Goal: Task Accomplishment & Management: Complete application form

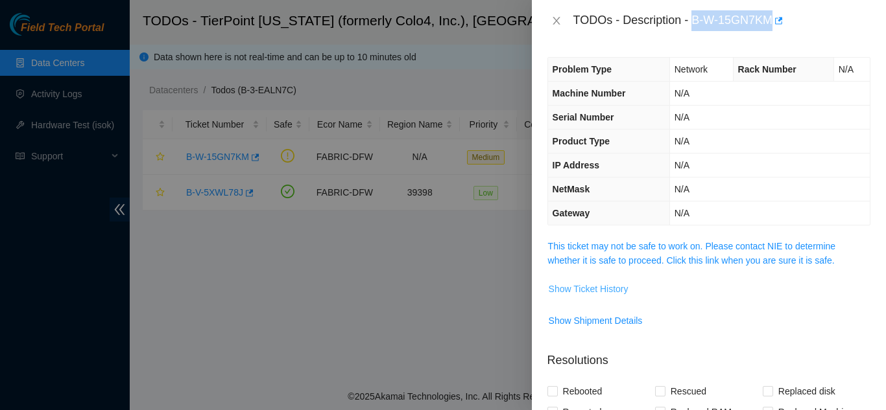
click at [611, 288] on span "Show Ticket History" at bounding box center [588, 289] width 80 height 14
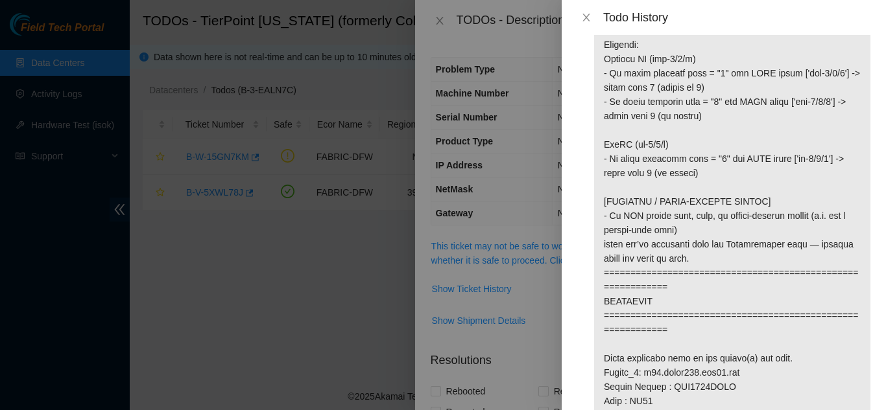
scroll to position [648, 0]
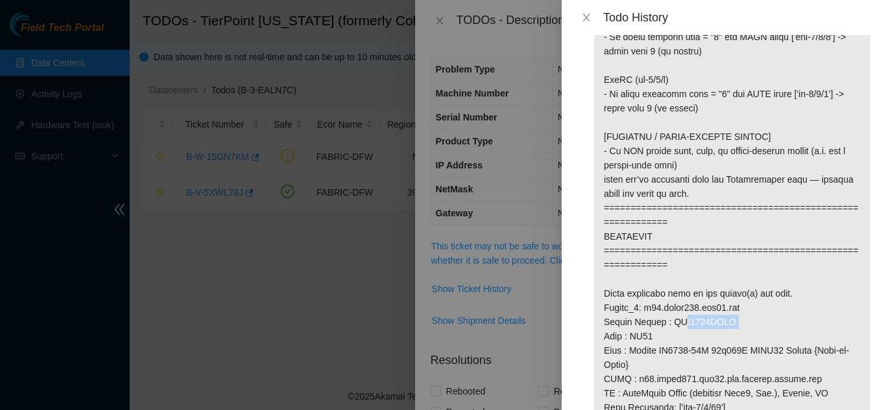
drag, startPoint x: 667, startPoint y: 322, endPoint x: 729, endPoint y: 321, distance: 61.6
click at [728, 321] on p at bounding box center [732, 322] width 276 height 1802
copy p "AAA2003AAFD"
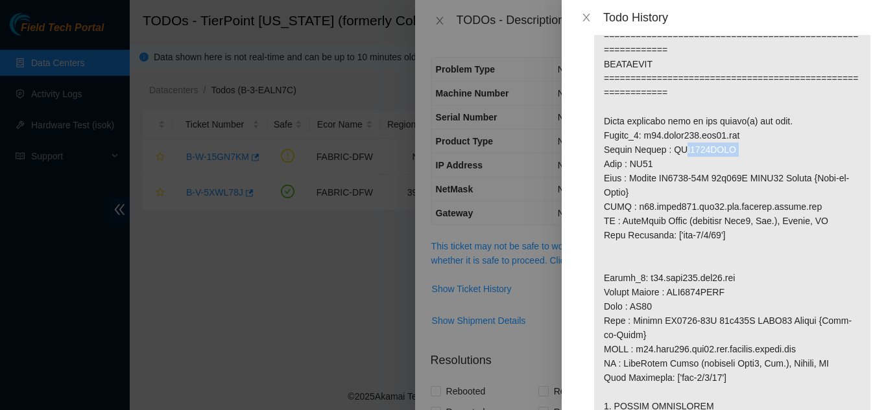
scroll to position [843, 0]
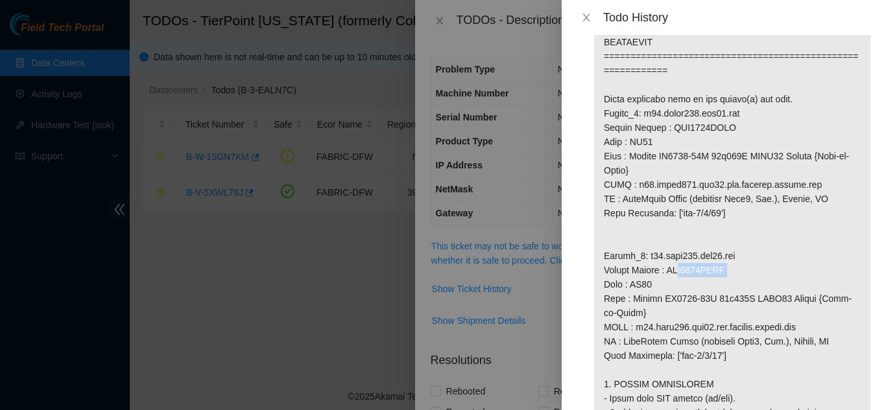
drag, startPoint x: 668, startPoint y: 271, endPoint x: 727, endPoint y: 271, distance: 59.6
click at [726, 271] on p at bounding box center [732, 128] width 276 height 1802
copy p "AAA2003AABI"
drag, startPoint x: 641, startPoint y: 255, endPoint x: 732, endPoint y: 253, distance: 90.8
click at [732, 253] on p at bounding box center [732, 128] width 276 height 1802
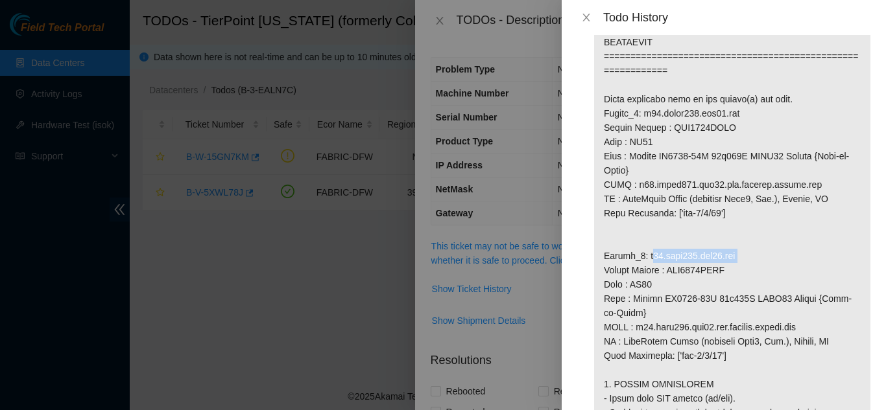
copy p "r04.leaf101.dfw01.fab"
drag, startPoint x: 642, startPoint y: 112, endPoint x: 734, endPoint y: 112, distance: 92.7
click at [734, 112] on p at bounding box center [732, 128] width 276 height 1802
copy p "r20.spine101.dfw01.fab"
click at [586, 15] on icon "close" at bounding box center [586, 17] width 10 height 10
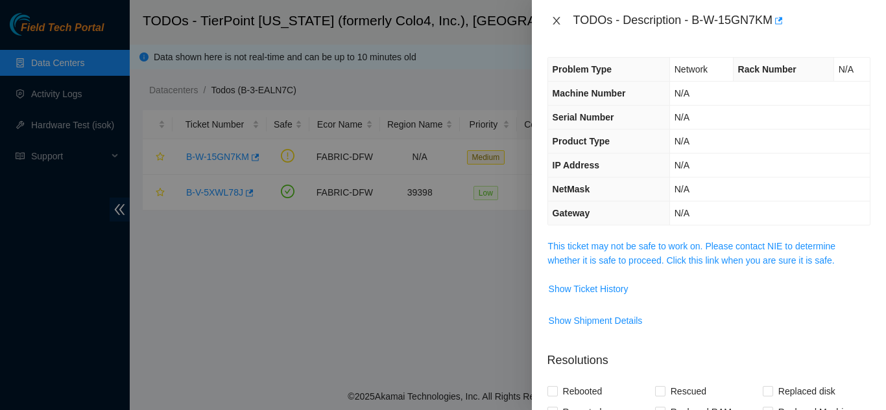
click at [559, 18] on icon "close" at bounding box center [556, 21] width 10 height 10
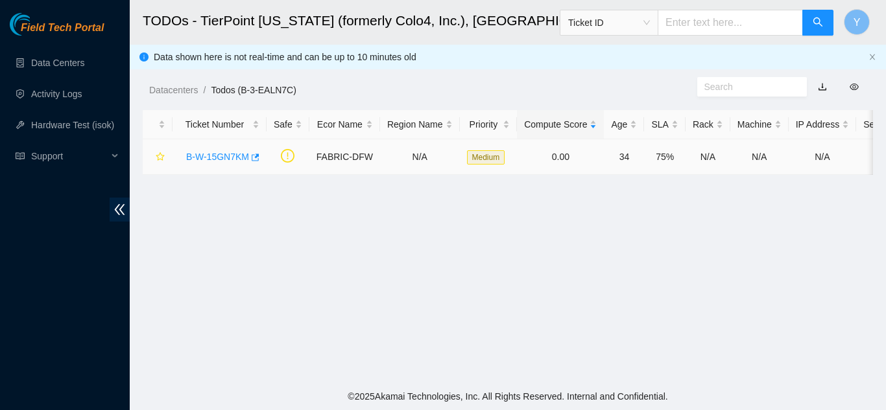
click at [209, 156] on link "B-W-15GN7KM" at bounding box center [217, 157] width 63 height 10
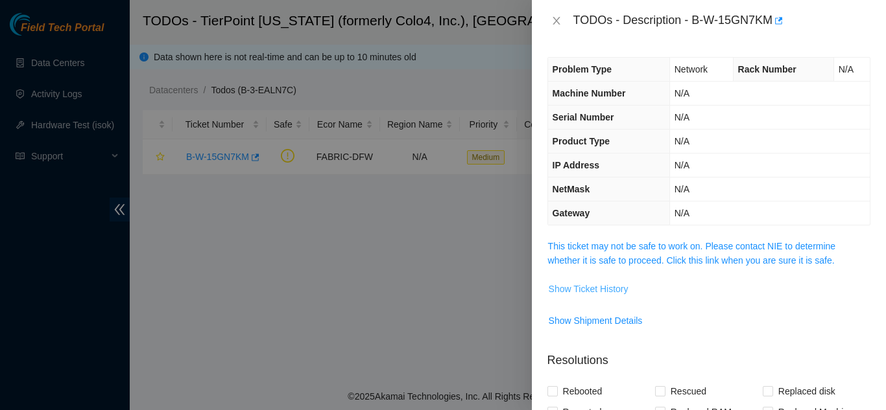
click at [607, 287] on span "Show Ticket History" at bounding box center [588, 289] width 80 height 14
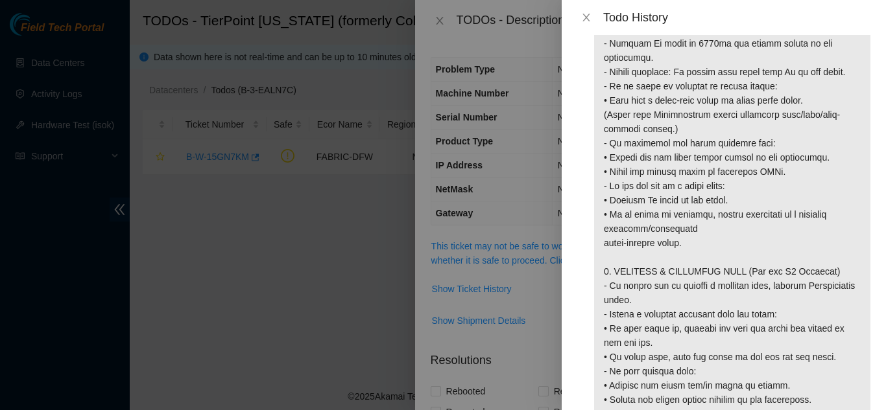
scroll to position [1361, 0]
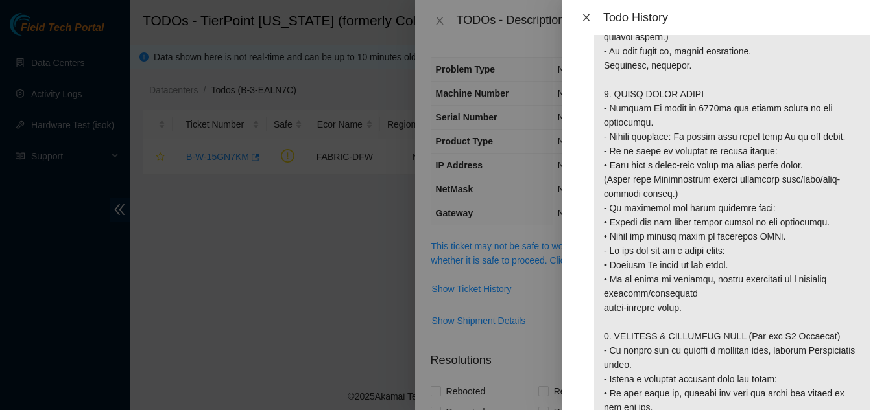
click at [591, 15] on button "Close" at bounding box center [586, 18] width 18 height 12
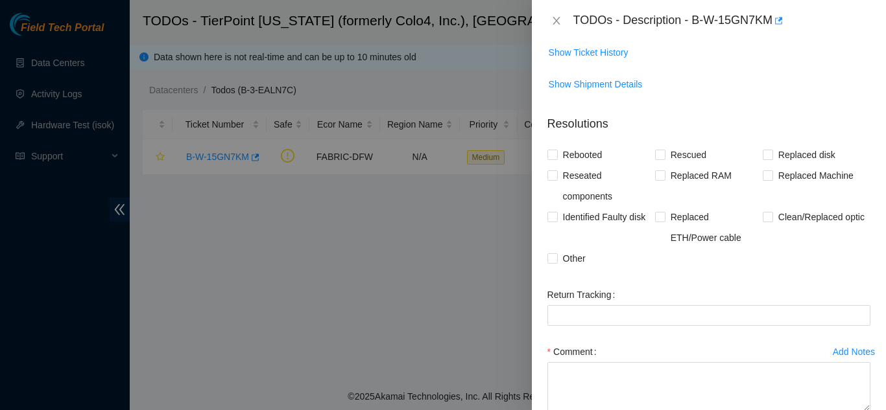
scroll to position [259, 0]
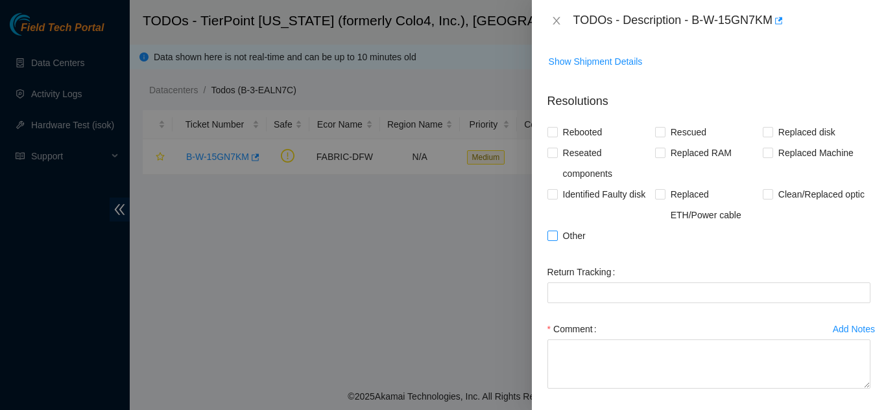
click at [556, 238] on input "Other" at bounding box center [551, 235] width 9 height 9
checkbox input "true"
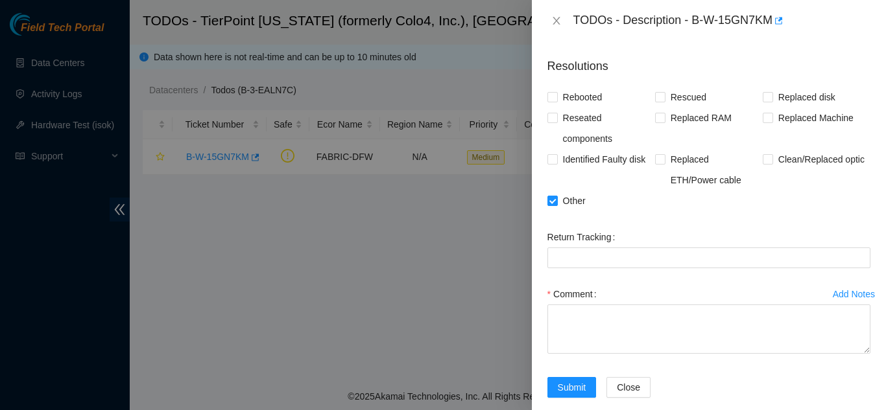
scroll to position [313, 0]
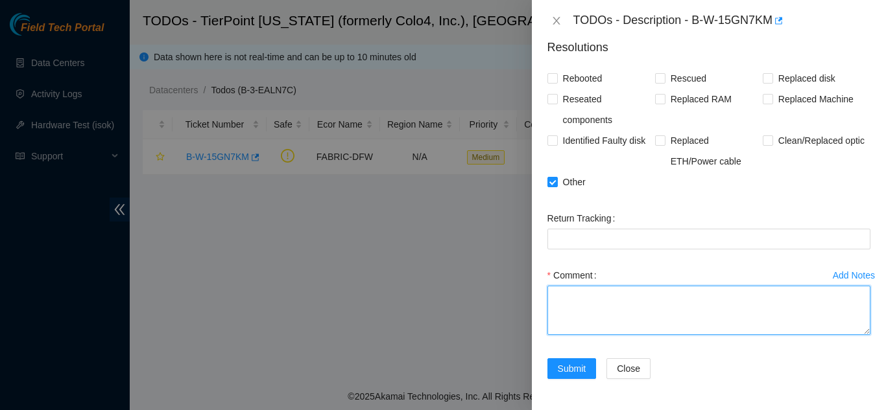
click at [557, 294] on textarea "Comment" at bounding box center [708, 310] width 323 height 49
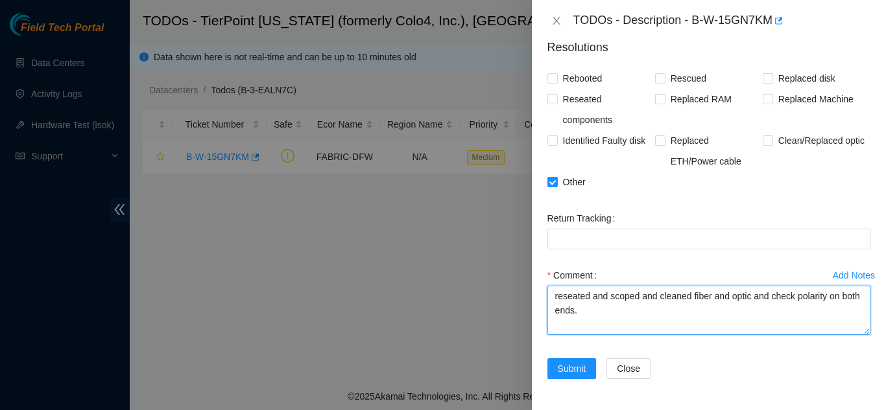
scroll to position [11, 0]
paste textarea "GG03 Sn:AAA2003AAFD r20.spine101.dfw01.fab 1/1/61 polarity 2.50 GG04 Sn:AAA2003…"
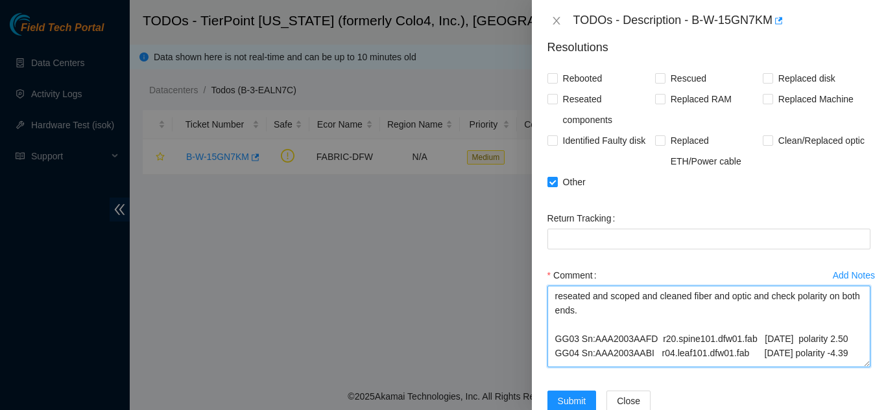
scroll to position [0, 0]
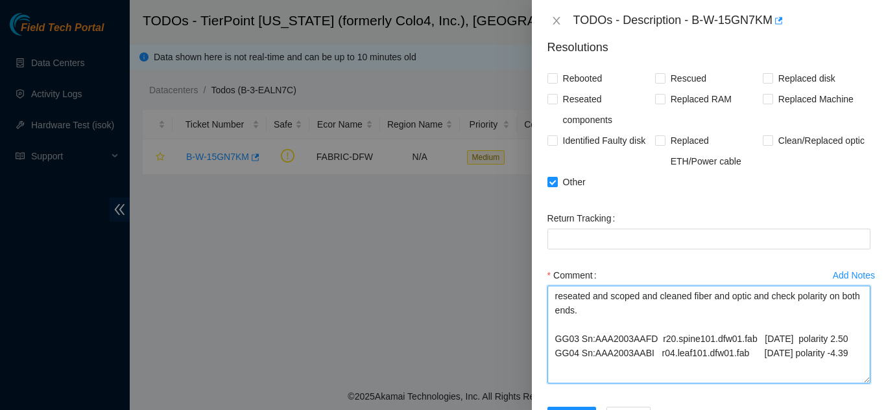
drag, startPoint x: 858, startPoint y: 331, endPoint x: 865, endPoint y: 379, distance: 49.1
click at [865, 379] on div "Problem Type Network Rack Number N/A Machine Number N/A Serial Number N/A Produ…" at bounding box center [709, 225] width 354 height 369
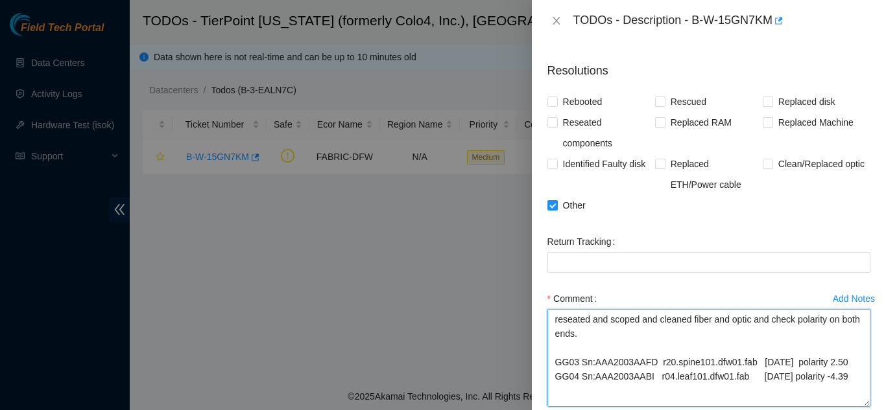
scroll to position [313, 0]
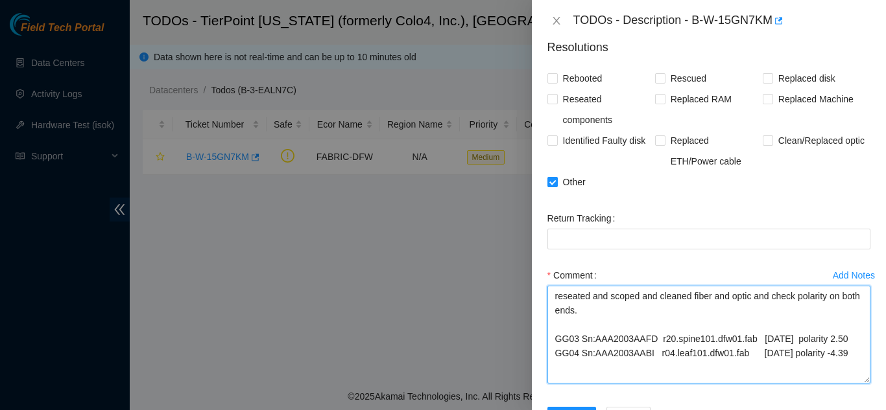
drag, startPoint x: 840, startPoint y: 353, endPoint x: 556, endPoint y: 302, distance: 287.9
click at [556, 302] on textarea "reseated and scoped and cleaned fiber and optic and check polarity on both ends…" at bounding box center [708, 335] width 323 height 98
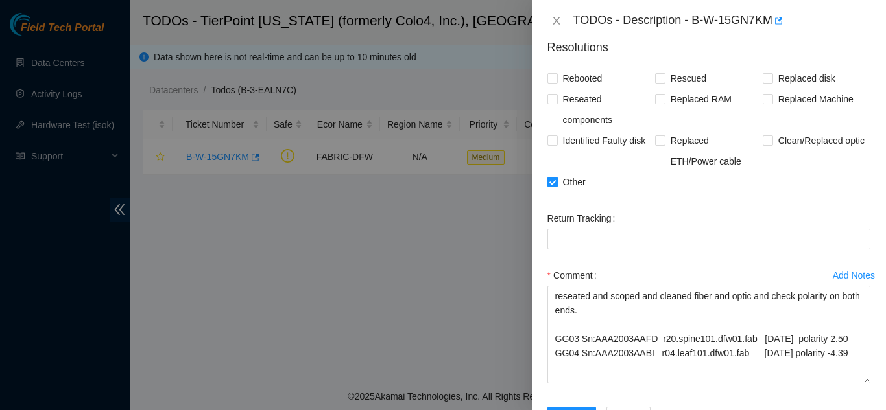
click at [630, 268] on div "Comment" at bounding box center [708, 275] width 323 height 21
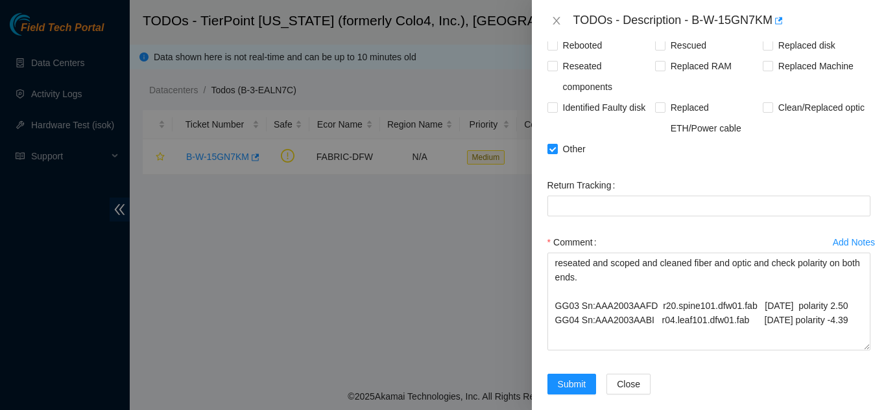
scroll to position [362, 0]
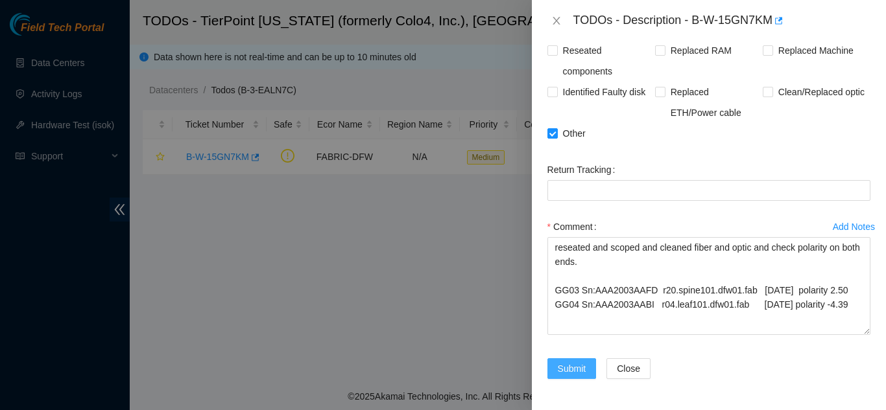
click at [568, 365] on span "Submit" at bounding box center [572, 369] width 29 height 14
type textarea "r"
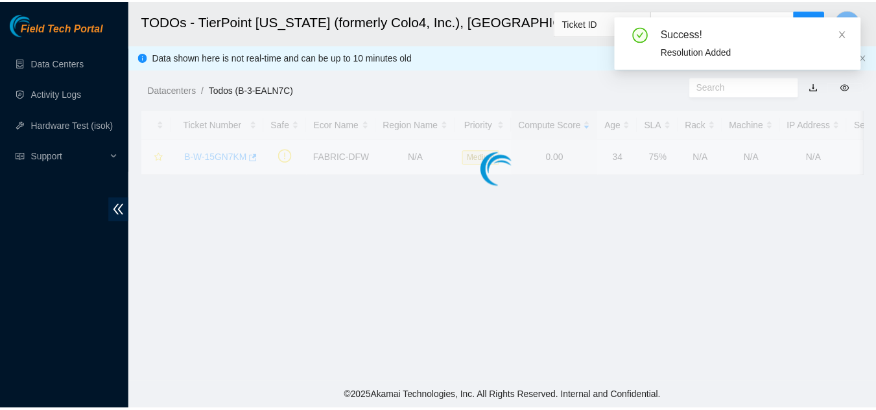
scroll to position [445, 0]
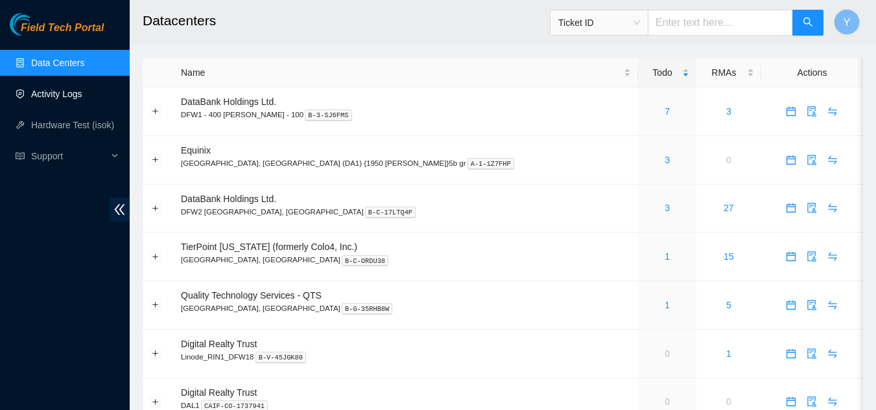
click at [45, 90] on link "Activity Logs" at bounding box center [56, 94] width 51 height 10
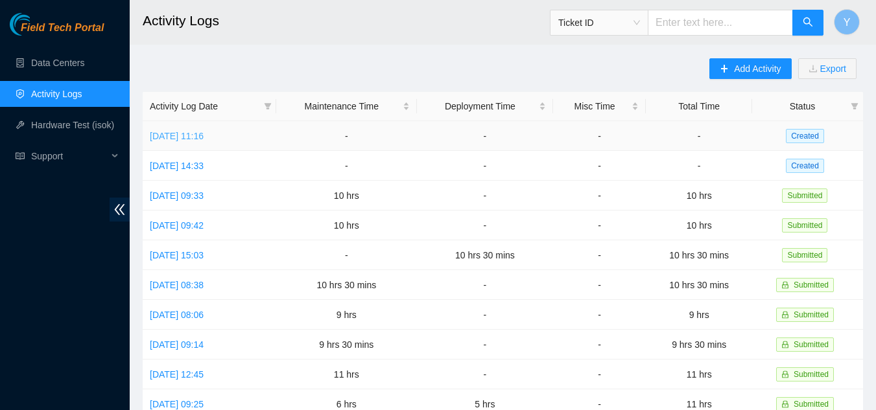
click at [198, 132] on link "Wed, 08 Oct 2025 11:16" at bounding box center [177, 136] width 54 height 10
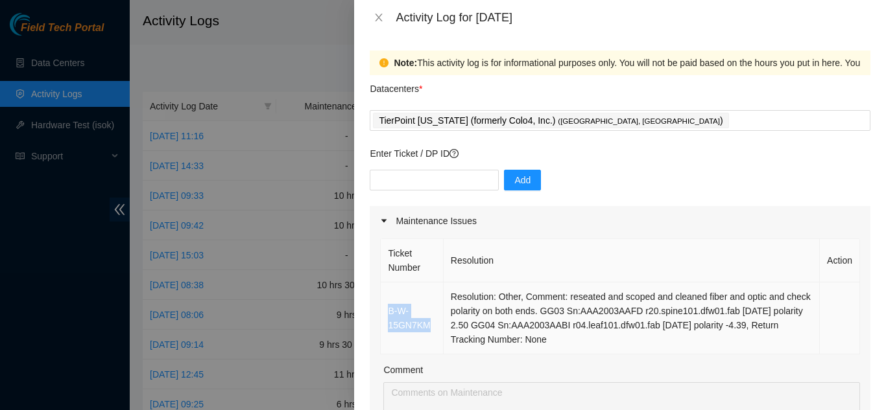
drag, startPoint x: 432, startPoint y: 325, endPoint x: 388, endPoint y: 309, distance: 47.2
click at [388, 309] on td "B-W-15GN7KM" at bounding box center [412, 319] width 62 height 72
copy link "B-W-15GN7KM"
click at [379, 15] on icon "close" at bounding box center [378, 17] width 10 height 10
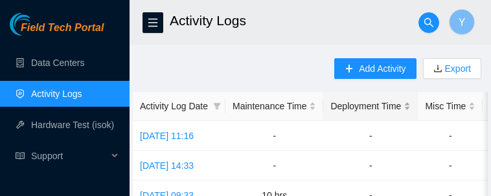
click at [411, 113] on div "Deployment Time" at bounding box center [371, 106] width 80 height 14
click at [287, 113] on div "Maintenance Time" at bounding box center [275, 106] width 84 height 14
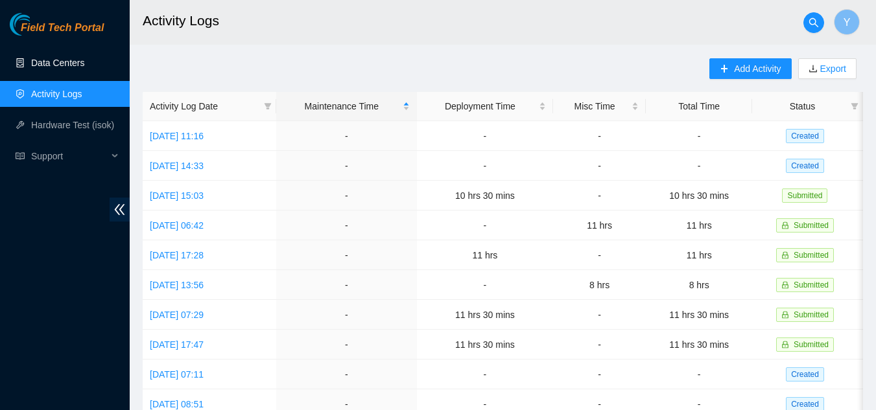
click at [57, 61] on link "Data Centers" at bounding box center [57, 63] width 53 height 10
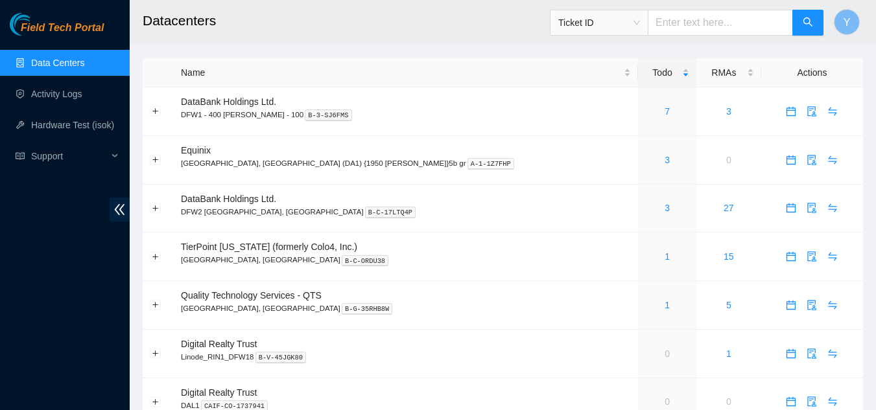
click at [60, 62] on link "Data Centers" at bounding box center [57, 63] width 53 height 10
click at [65, 67] on link "Data Centers" at bounding box center [57, 63] width 53 height 10
click at [664, 252] on link "1" at bounding box center [666, 257] width 5 height 10
click at [664, 209] on link "3" at bounding box center [666, 208] width 5 height 10
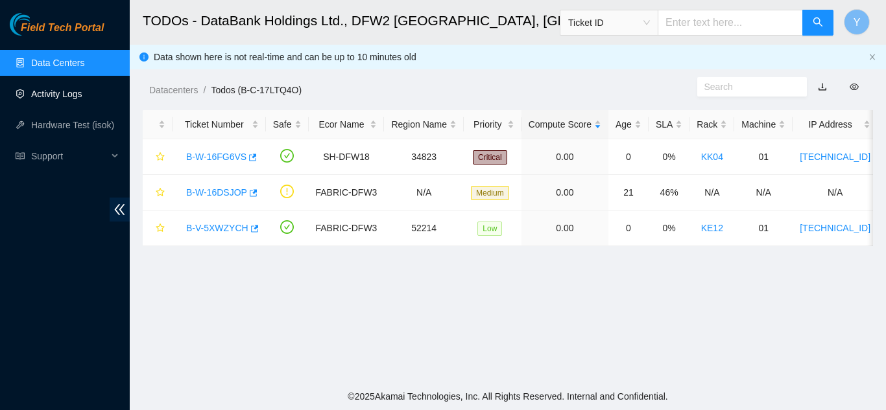
click at [51, 93] on link "Activity Logs" at bounding box center [56, 94] width 51 height 10
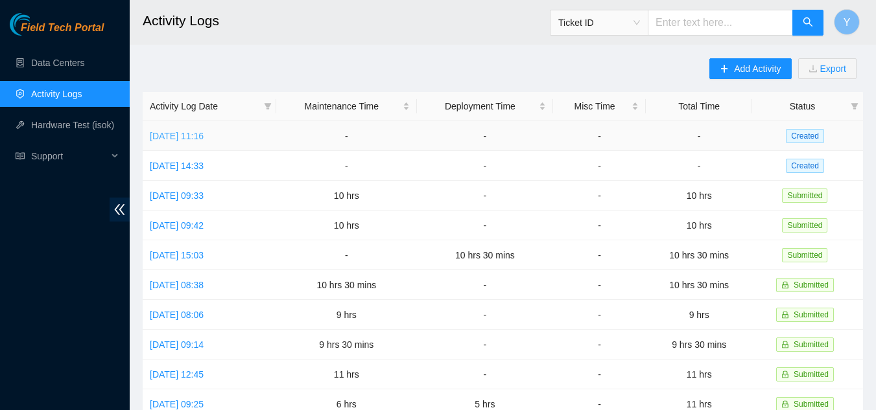
click at [193, 137] on link "[DATE] 11:16" at bounding box center [177, 136] width 54 height 10
